Goal: Navigation & Orientation: Find specific page/section

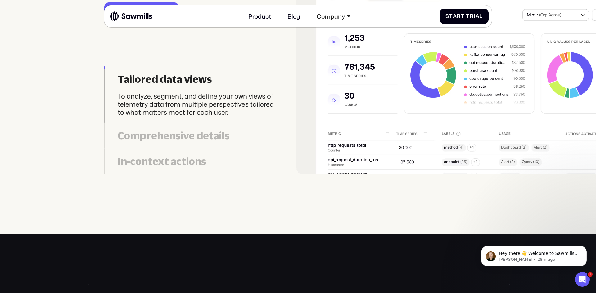
scroll to position [1779, 0]
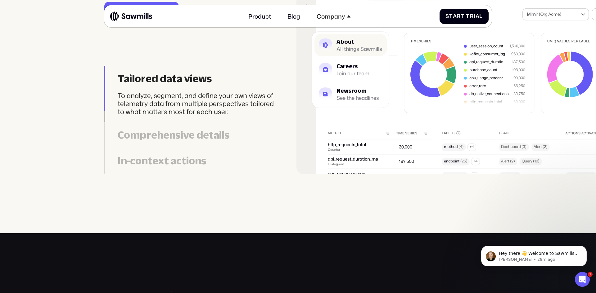
click at [345, 40] on div "About" at bounding box center [359, 41] width 46 height 5
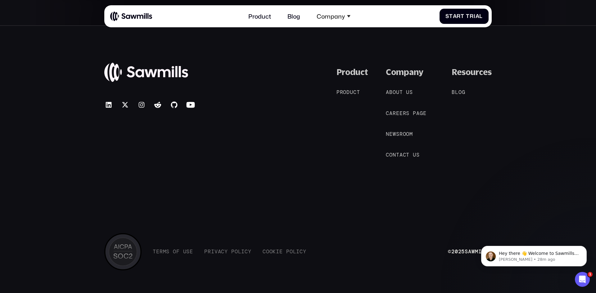
scroll to position [1425, 0]
drag, startPoint x: 180, startPoint y: 182, endPoint x: 168, endPoint y: 138, distance: 45.3
click at [180, 182] on div "© 2025 Sawmills Product P r o d u c t P r o d u c t Company A b o u t u s A b o…" at bounding box center [297, 168] width 387 height 203
click at [350, 91] on span "u" at bounding box center [351, 91] width 3 height 6
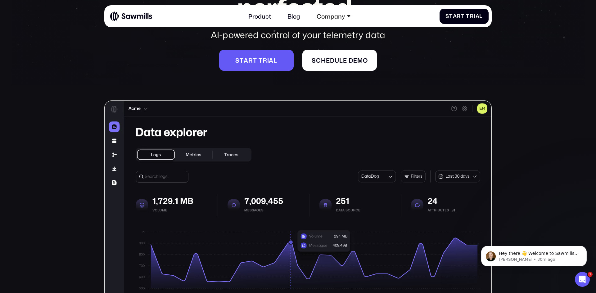
scroll to position [102, 0]
